Goal: Information Seeking & Learning: Learn about a topic

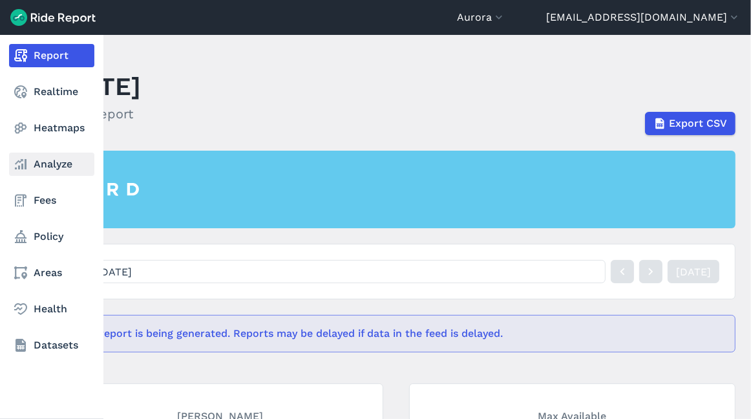
click at [56, 165] on link "Analyze" at bounding box center [51, 163] width 85 height 23
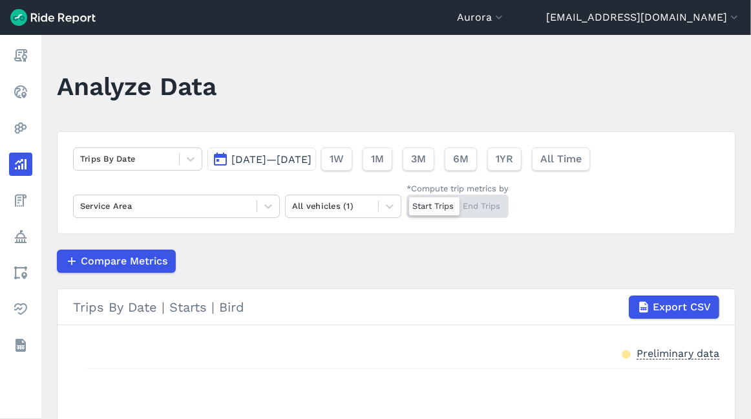
click at [245, 163] on span "[DATE]—[DATE]" at bounding box center [271, 159] width 80 height 12
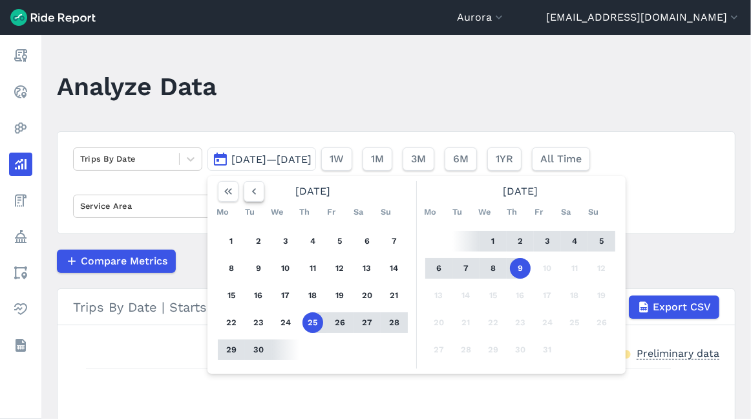
click at [253, 200] on button "button" at bounding box center [254, 191] width 21 height 21
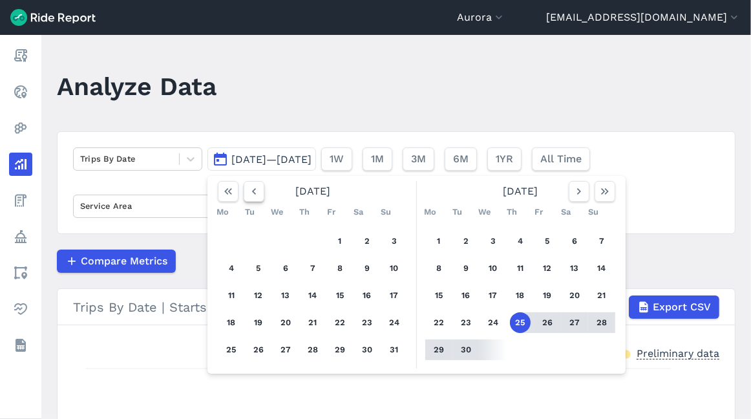
click at [253, 200] on button "button" at bounding box center [254, 191] width 21 height 21
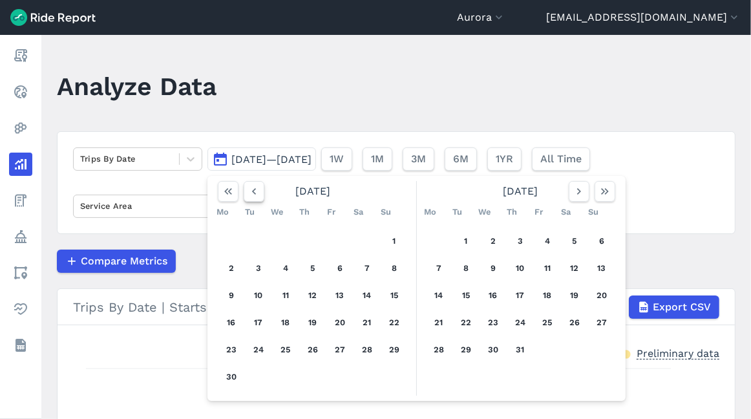
click at [253, 200] on button "button" at bounding box center [254, 191] width 21 height 21
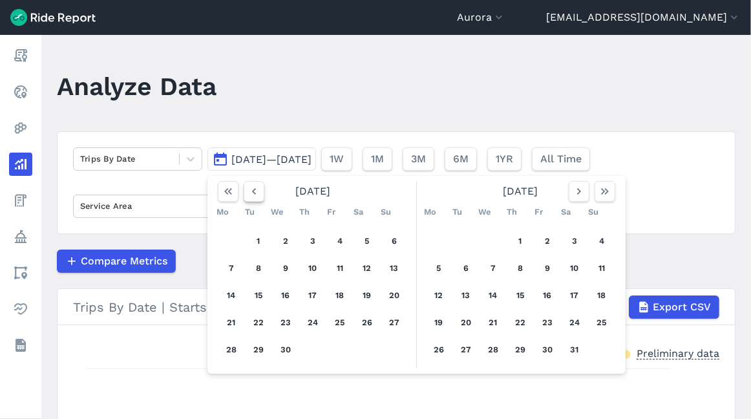
click at [252, 200] on button "button" at bounding box center [254, 191] width 21 height 21
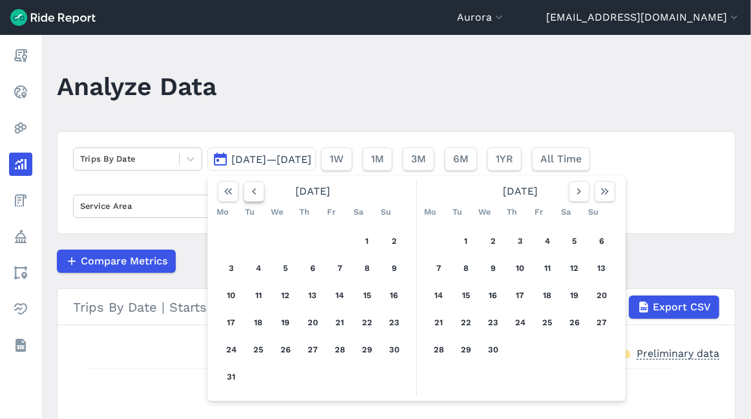
click at [254, 198] on button "button" at bounding box center [254, 191] width 21 height 21
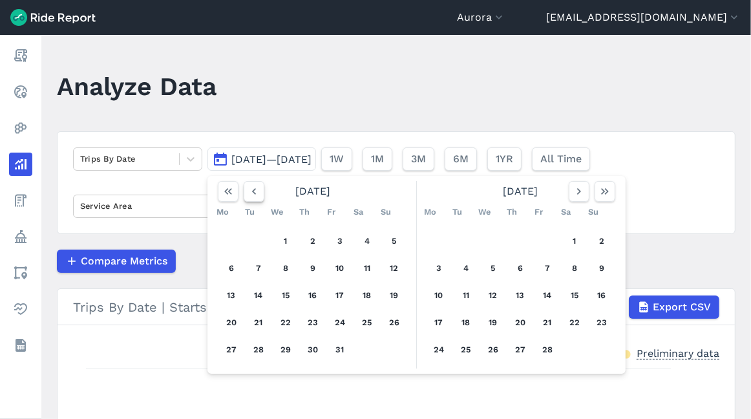
click at [253, 198] on button "button" at bounding box center [254, 191] width 21 height 21
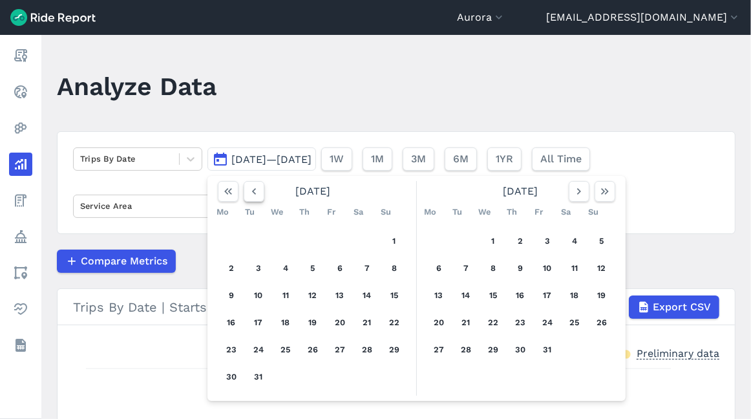
click at [253, 198] on button "button" at bounding box center [254, 191] width 21 height 21
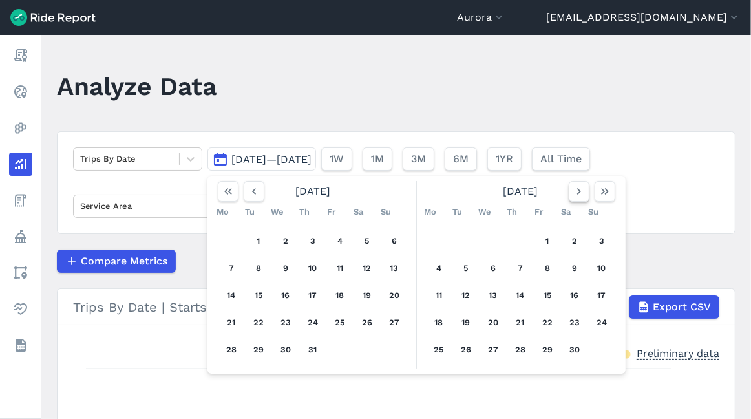
click at [587, 200] on button "button" at bounding box center [578, 191] width 21 height 21
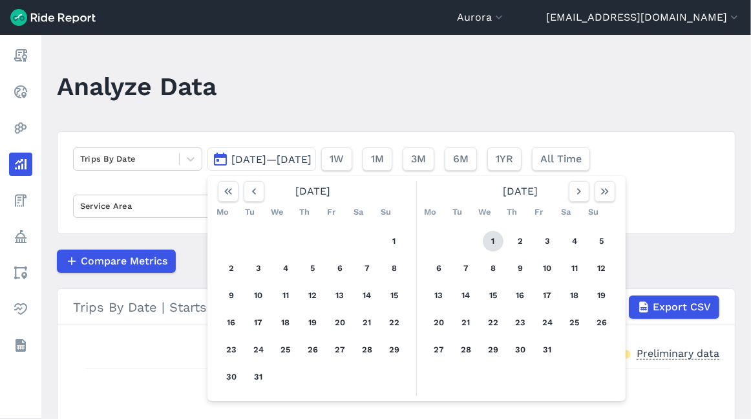
click at [492, 239] on button "1" at bounding box center [493, 241] width 21 height 21
click at [581, 196] on icon "button" at bounding box center [578, 191] width 13 height 13
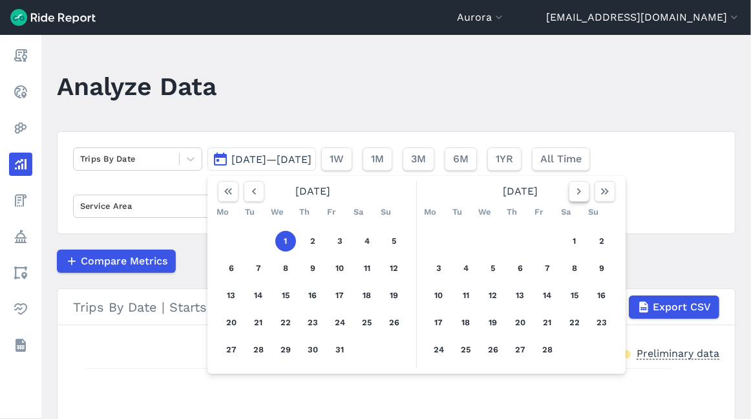
click at [581, 196] on icon "button" at bounding box center [578, 191] width 13 height 13
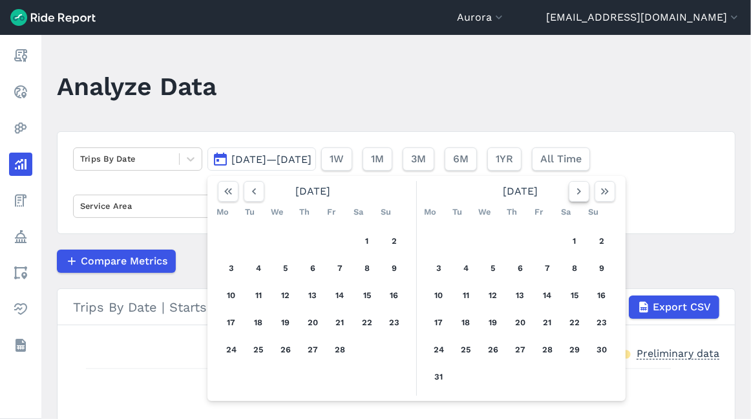
click at [581, 196] on icon "button" at bounding box center [578, 191] width 13 height 13
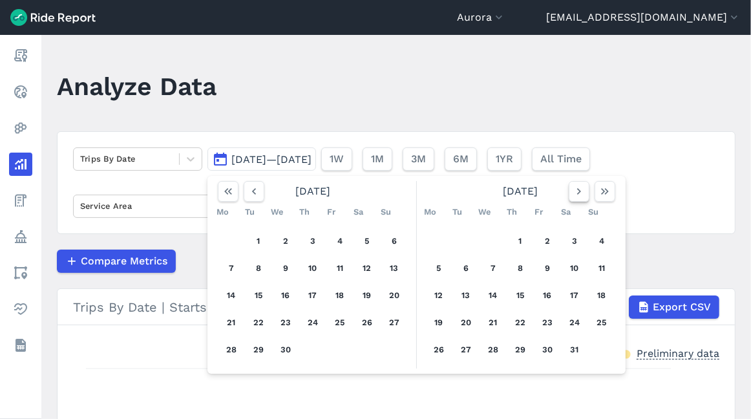
click at [581, 196] on icon "button" at bounding box center [578, 191] width 13 height 13
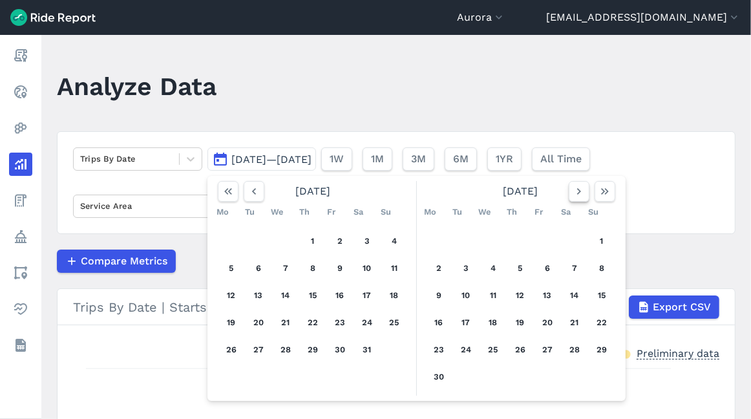
click at [581, 196] on icon "button" at bounding box center [578, 191] width 13 height 13
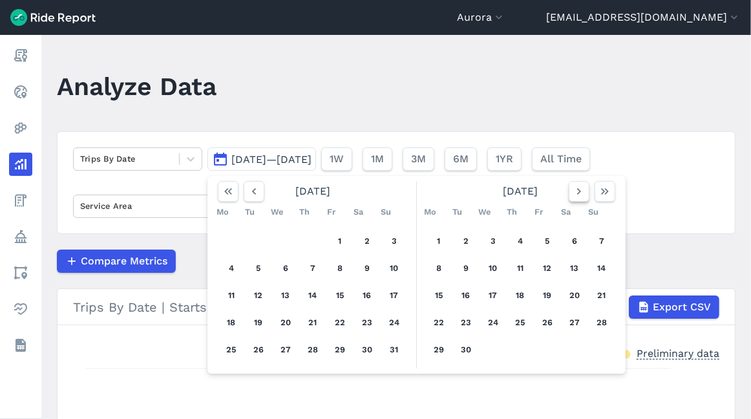
click at [582, 196] on icon "button" at bounding box center [578, 191] width 13 height 13
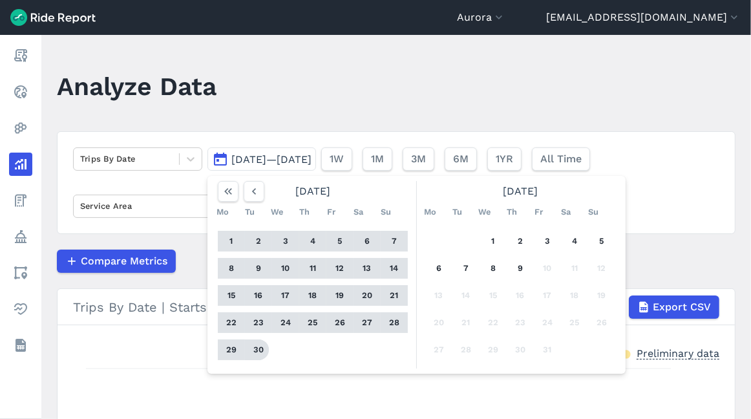
click at [260, 353] on button "30" at bounding box center [258, 349] width 21 height 21
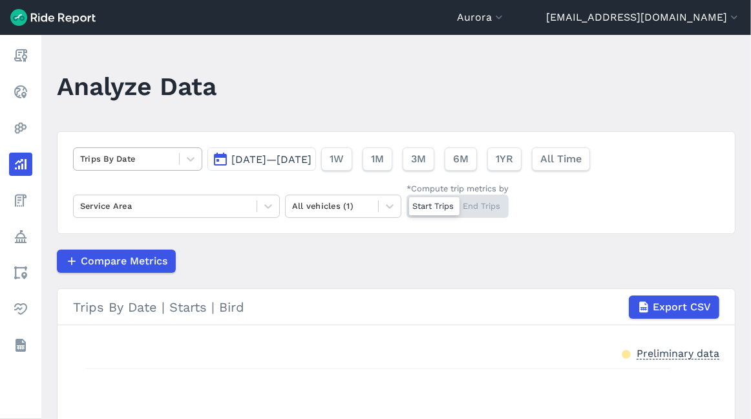
click at [116, 165] on div at bounding box center [126, 158] width 92 height 15
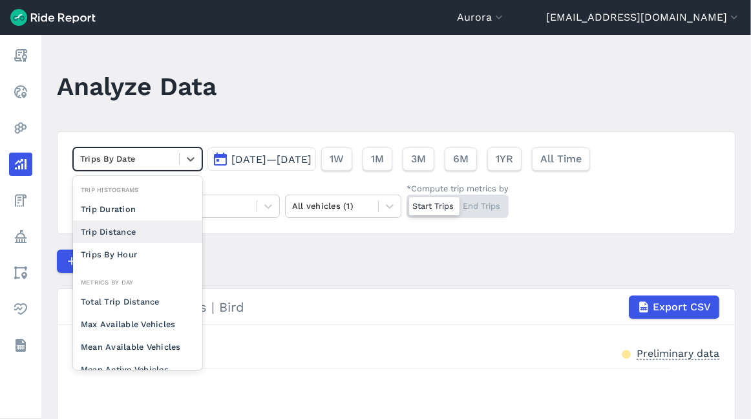
click at [139, 239] on div "Trip Distance" at bounding box center [137, 231] width 129 height 23
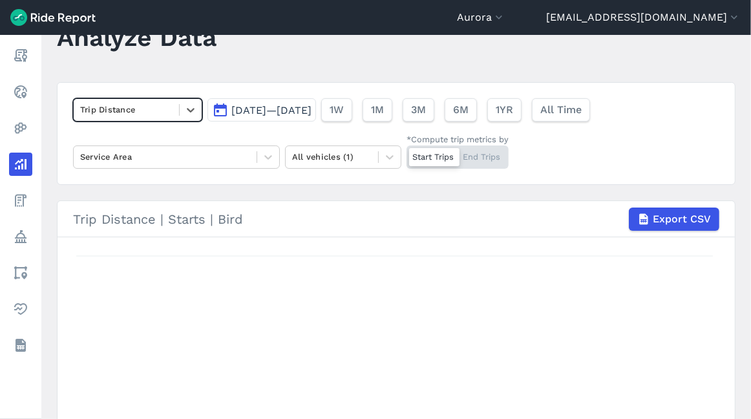
scroll to position [72, 0]
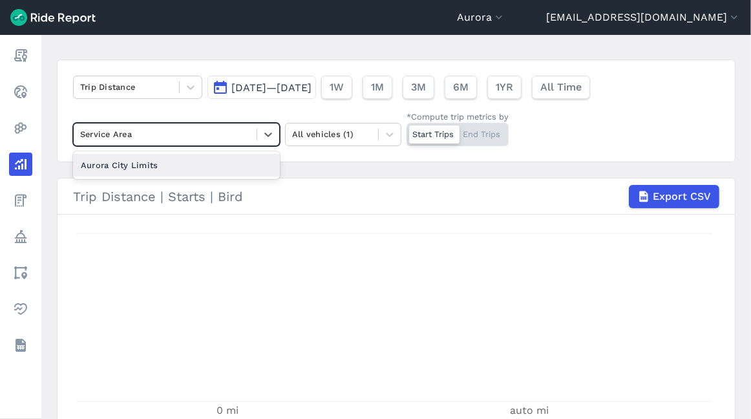
click at [231, 138] on div at bounding box center [165, 134] width 170 height 15
click at [417, 159] on div "Trip Distance [DATE]—[DATE] 1W 1M 3M 6M 1YR All Time option Aurora City Limits …" at bounding box center [396, 110] width 678 height 103
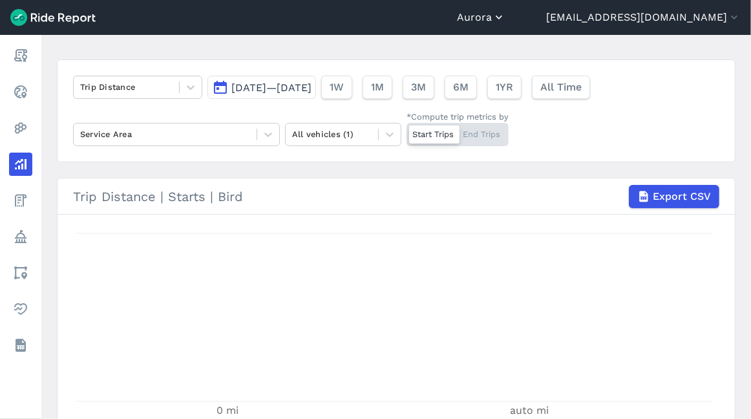
click at [505, 12] on button "Aurora" at bounding box center [481, 18] width 48 height 16
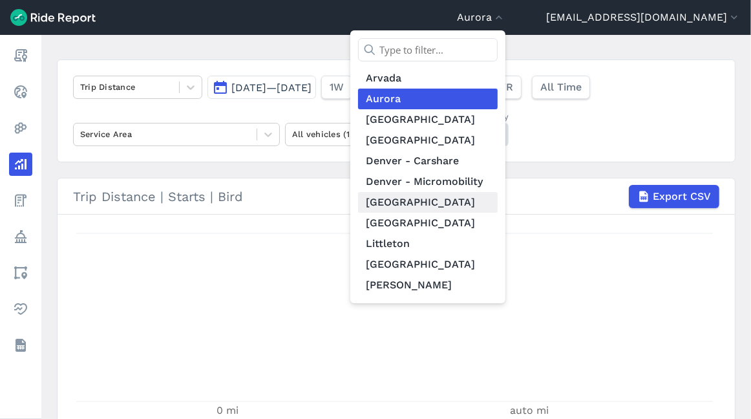
click at [487, 202] on link "[GEOGRAPHIC_DATA]" at bounding box center [428, 202] width 140 height 21
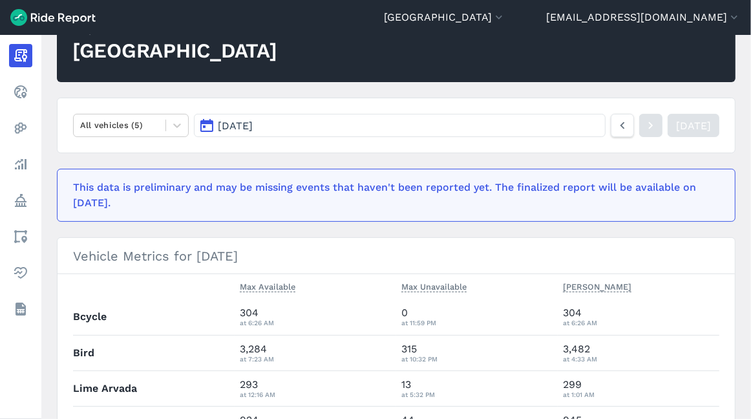
scroll to position [215, 0]
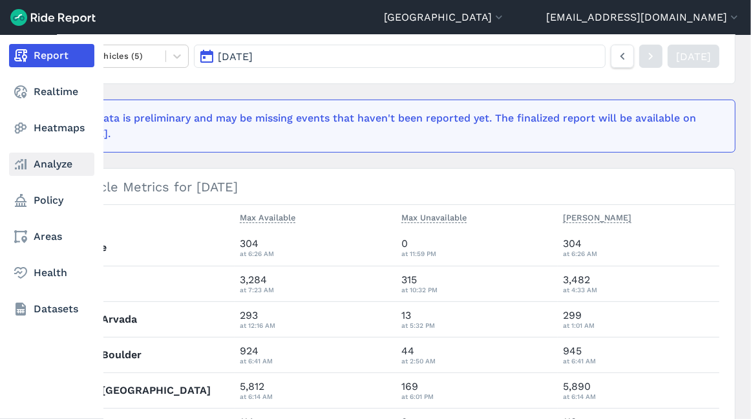
click at [52, 160] on link "Analyze" at bounding box center [51, 163] width 85 height 23
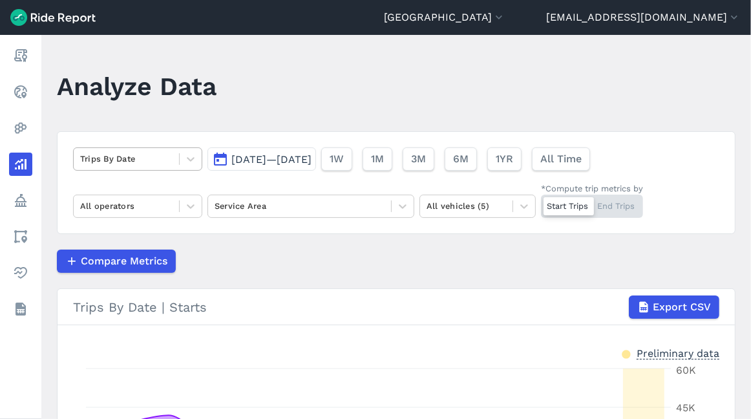
click at [138, 158] on div at bounding box center [126, 158] width 92 height 15
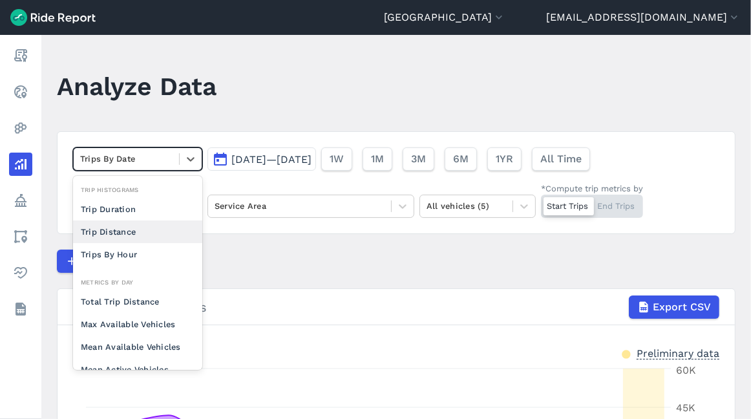
drag, startPoint x: 125, startPoint y: 229, endPoint x: 143, endPoint y: 223, distance: 18.8
click at [125, 229] on div "Trip Distance" at bounding box center [137, 231] width 129 height 23
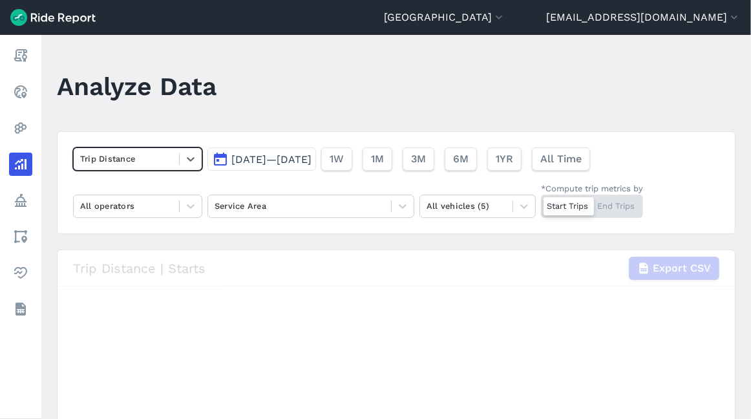
click at [263, 163] on span "[DATE]—[DATE]" at bounding box center [271, 159] width 80 height 12
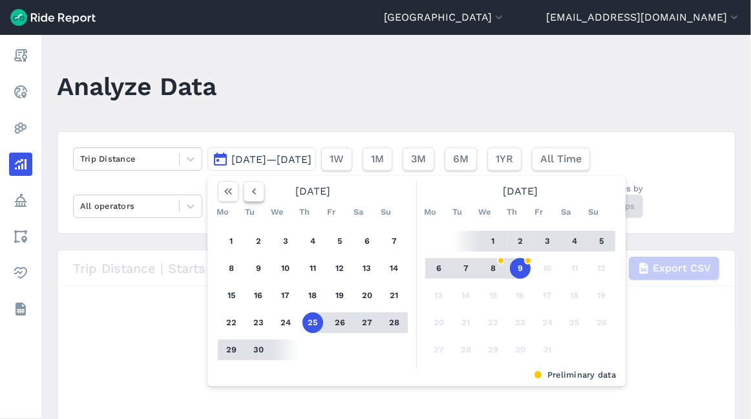
click at [253, 191] on use "button" at bounding box center [254, 191] width 4 height 6
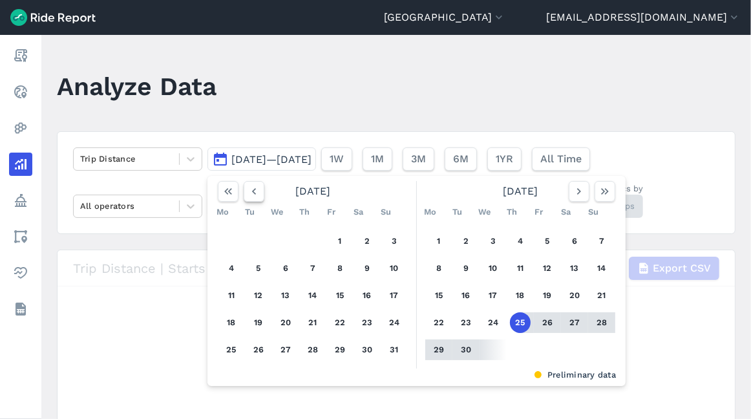
click at [252, 191] on use "button" at bounding box center [254, 191] width 4 height 6
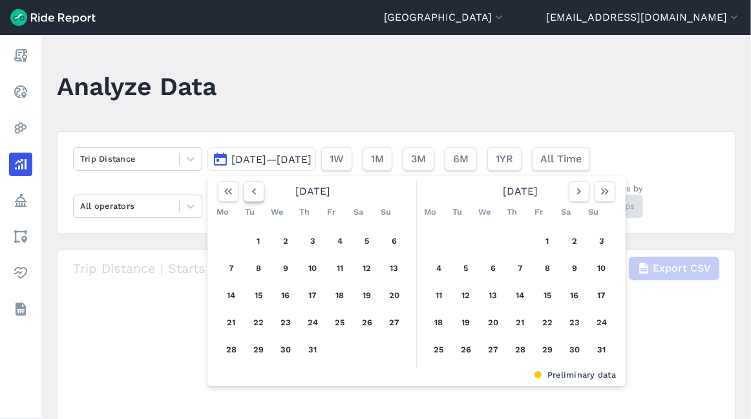
click at [252, 191] on use "button" at bounding box center [254, 191] width 4 height 6
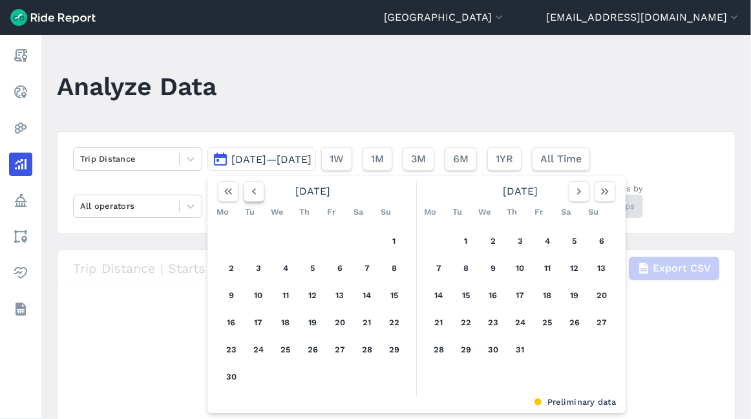
click at [252, 191] on use "button" at bounding box center [254, 191] width 4 height 6
click at [251, 191] on icon "button" at bounding box center [253, 191] width 13 height 13
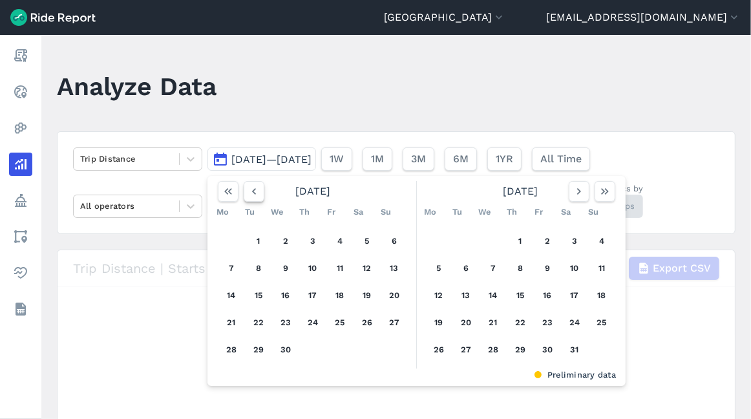
click at [251, 191] on icon "button" at bounding box center [253, 191] width 13 height 13
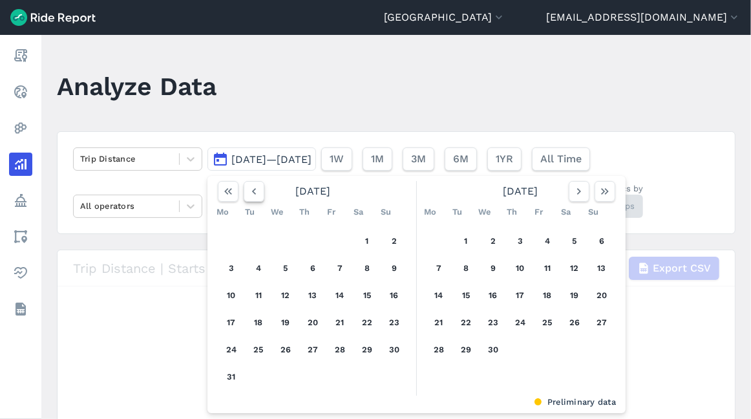
click at [251, 191] on icon "button" at bounding box center [253, 191] width 13 height 13
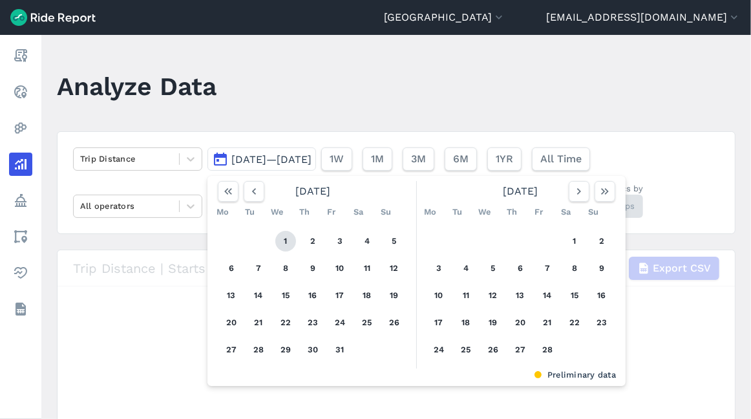
click at [280, 235] on button "1" at bounding box center [285, 241] width 21 height 21
click at [578, 200] on button "button" at bounding box center [578, 191] width 21 height 21
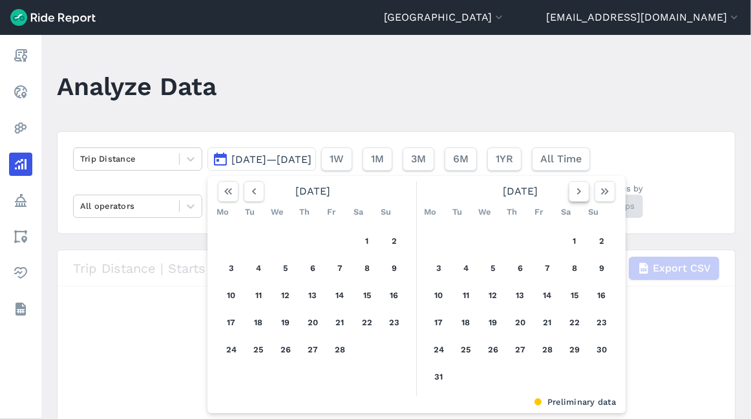
click at [580, 198] on button "button" at bounding box center [578, 191] width 21 height 21
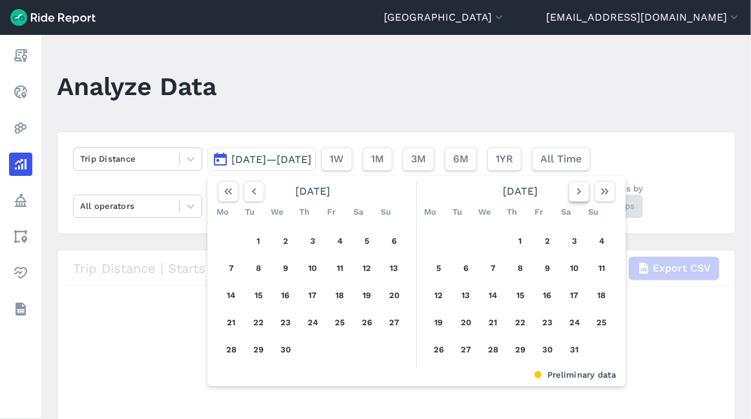
click at [580, 198] on button "button" at bounding box center [578, 191] width 21 height 21
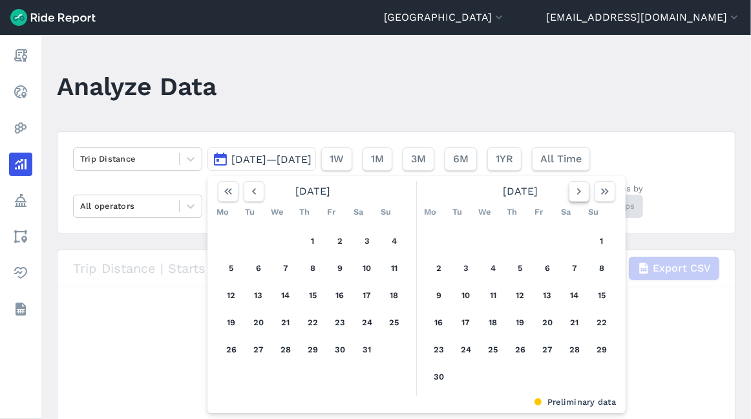
click at [580, 198] on button "button" at bounding box center [578, 191] width 21 height 21
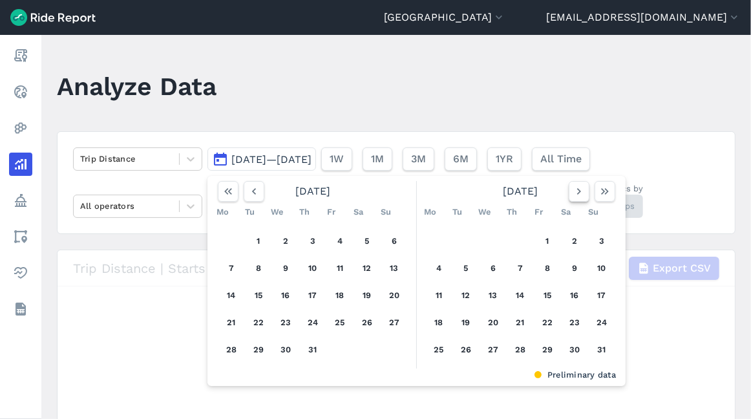
click at [580, 198] on button "button" at bounding box center [578, 191] width 21 height 21
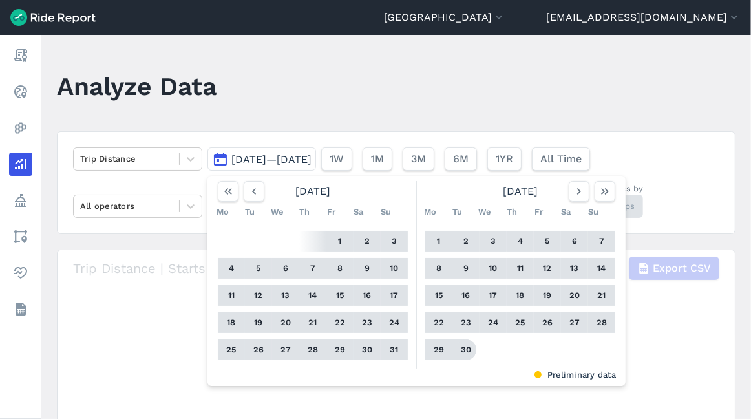
click at [464, 355] on button "30" at bounding box center [465, 349] width 21 height 21
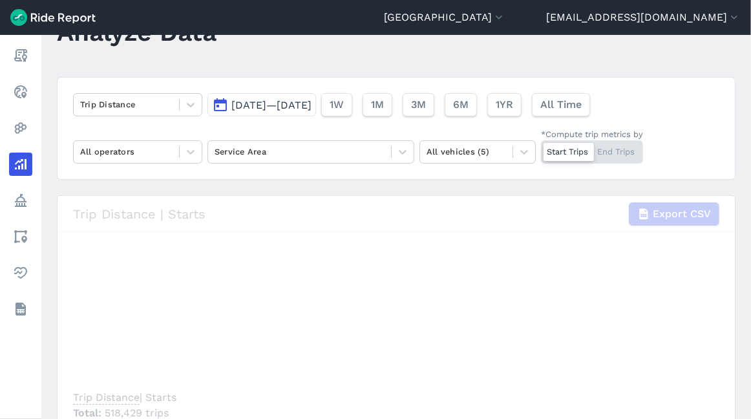
scroll to position [72, 0]
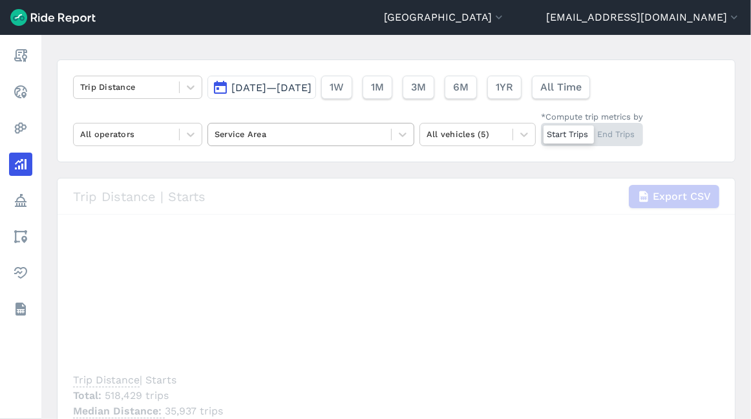
click at [242, 134] on div at bounding box center [299, 134] width 170 height 15
click at [499, 161] on div "Trip Distance [DATE]—[DATE] 1W 1M 3M 6M 1YR All Time All operators Service Area…" at bounding box center [396, 110] width 678 height 103
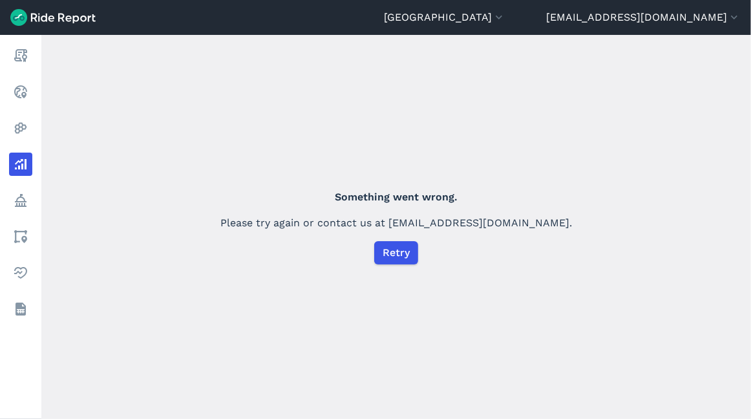
click at [620, 237] on div "Something went wrong. Please try again or contact us at [EMAIL_ADDRESS][DOMAIN_…" at bounding box center [395, 227] width 709 height 384
click at [399, 256] on span "Retry" at bounding box center [395, 253] width 27 height 16
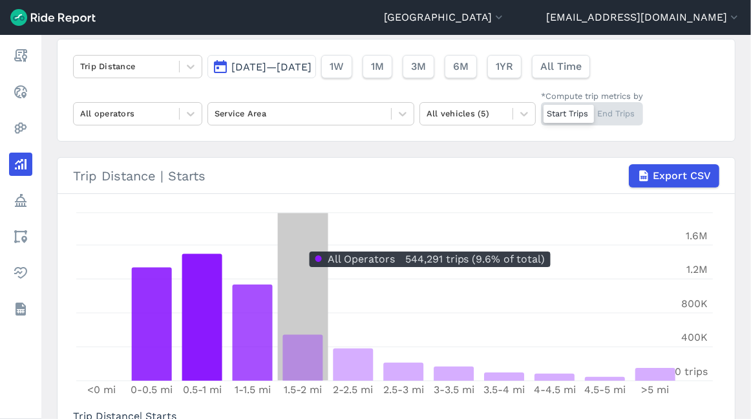
scroll to position [143, 0]
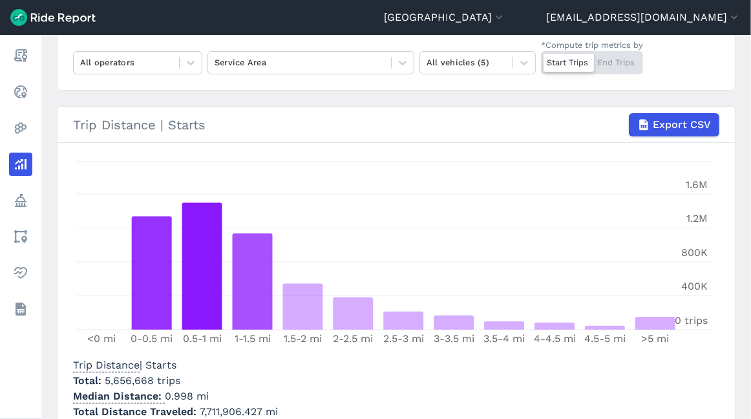
click at [738, 224] on main "Analyze Data Trip Distance [DATE]—[DATE] 1W 1M 3M 6M 1YR All Time All operators…" at bounding box center [395, 227] width 709 height 384
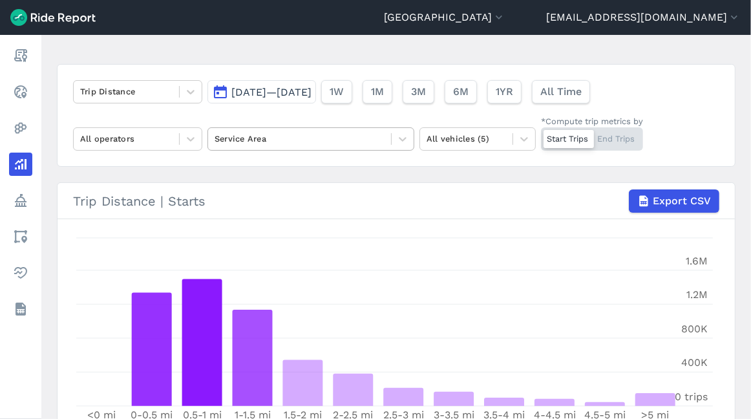
scroll to position [0, 0]
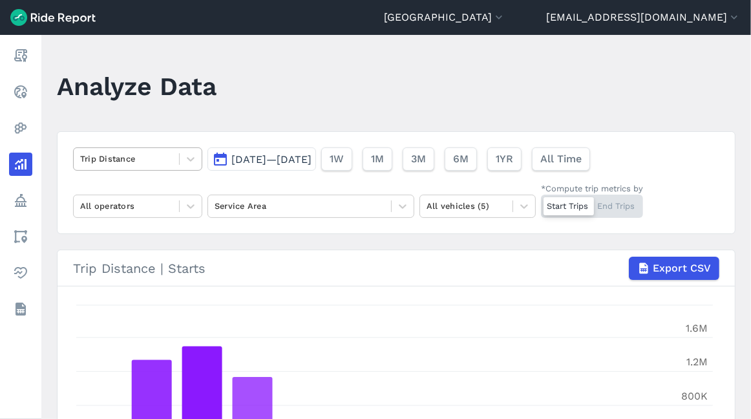
click at [154, 167] on div "Trip Distance" at bounding box center [126, 159] width 105 height 20
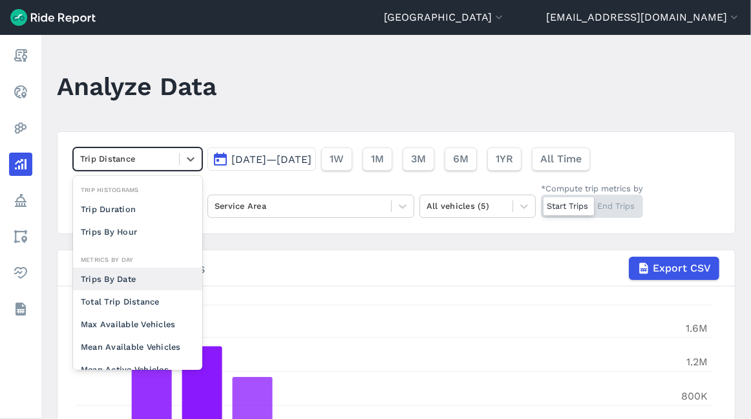
click at [293, 242] on article "option Trips By Date focused, 0 of 2. 10 results available. Use Up and Down to …" at bounding box center [396, 355] width 678 height 448
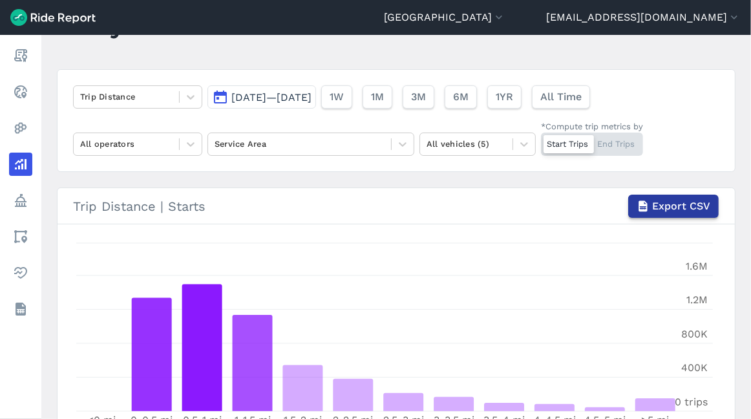
scroll to position [205, 0]
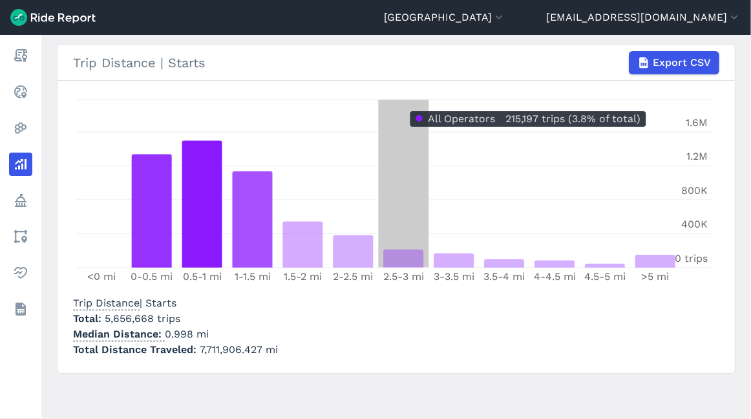
click at [404, 101] on icon "<0 mi 0-0.5 mi 0.5-1 mi 1-1.5 mi 1.5-2 mi 2-2.5 mi 2.5-3 mi 3-3.5 mi 3.5-4 mi 4…" at bounding box center [394, 193] width 643 height 194
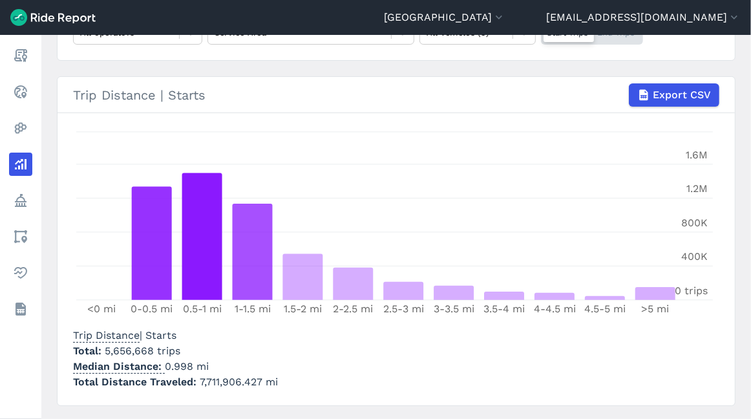
scroll to position [174, 0]
